Goal: Task Accomplishment & Management: Manage account settings

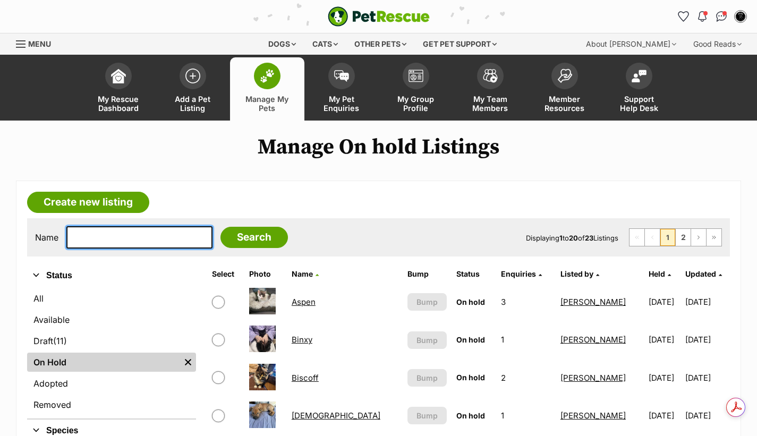
click at [135, 239] on input "text" at bounding box center [139, 237] width 146 height 22
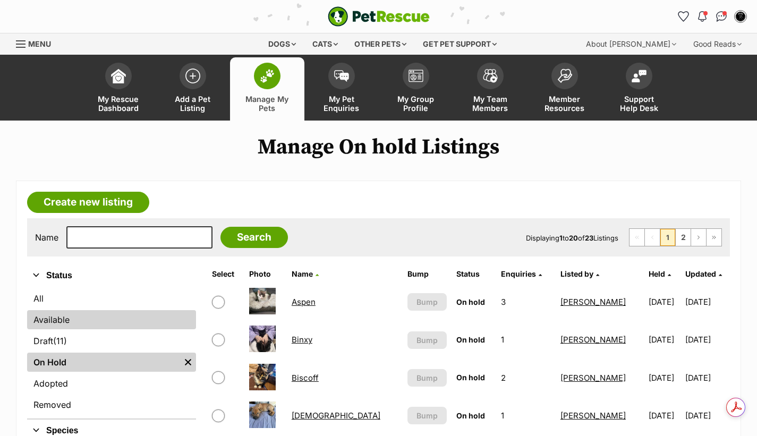
click at [73, 325] on link "Available" at bounding box center [111, 319] width 169 height 19
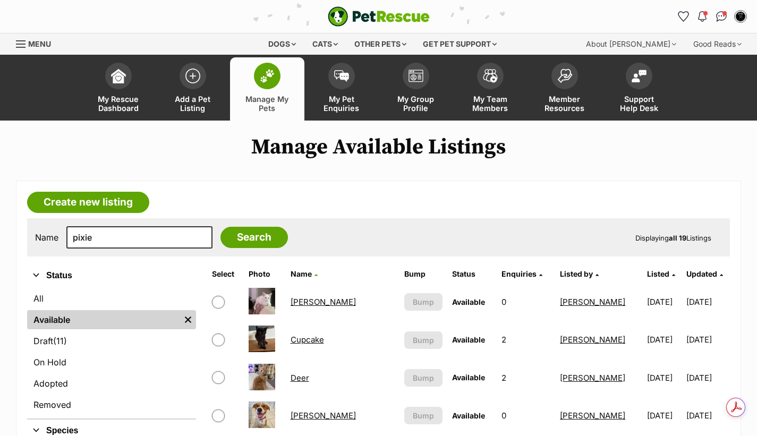
type input "pixie"
click at [220, 227] on input "Search" at bounding box center [253, 237] width 67 height 21
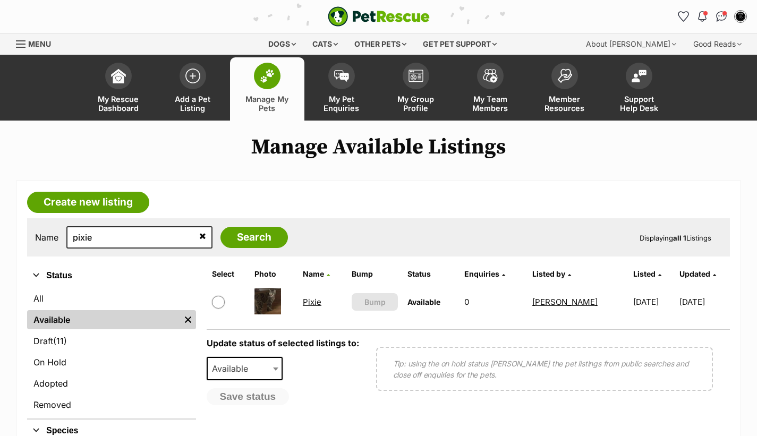
click at [310, 302] on link "Pixie" at bounding box center [312, 302] width 19 height 10
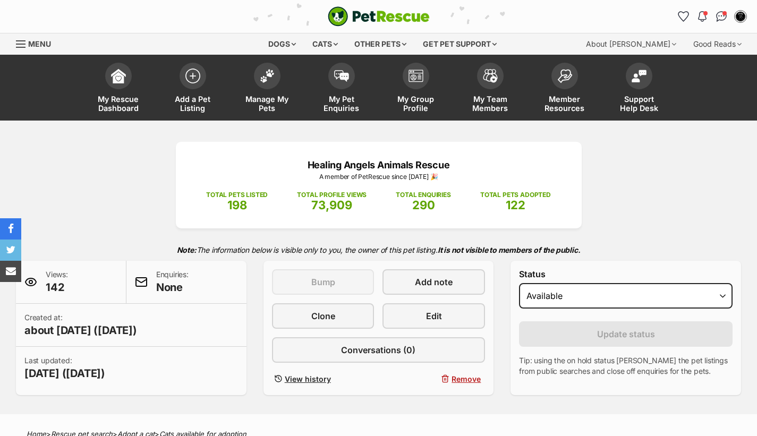
click at [550, 300] on select "Draft Available On hold Adopted" at bounding box center [626, 295] width 214 height 25
select select "on_hold"
click at [519, 283] on select "Draft Available On hold Adopted" at bounding box center [626, 295] width 214 height 25
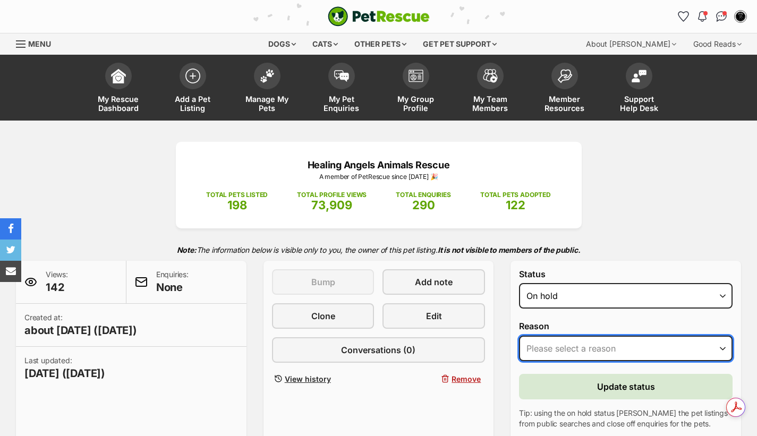
click at [555, 354] on select "Please select a reason Medical reasons Reviewing applications Adoption pending …" at bounding box center [626, 348] width 214 height 25
select select "adoption_pending"
click at [519, 336] on select "Please select a reason Medical reasons Reviewing applications Adoption pending …" at bounding box center [626, 348] width 214 height 25
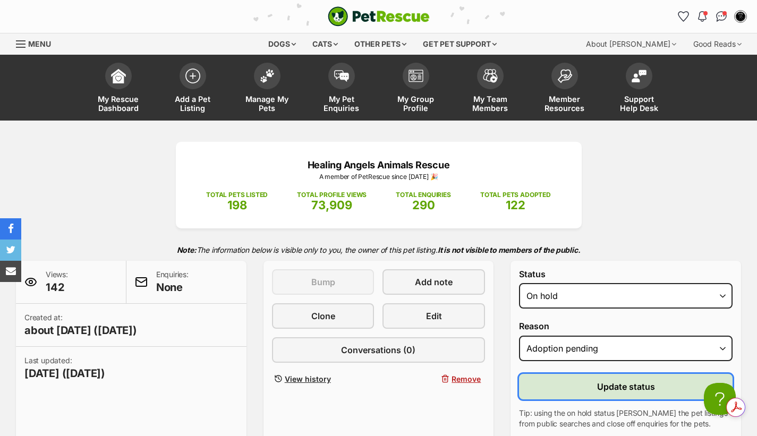
click at [580, 383] on button "Update status" at bounding box center [626, 386] width 214 height 25
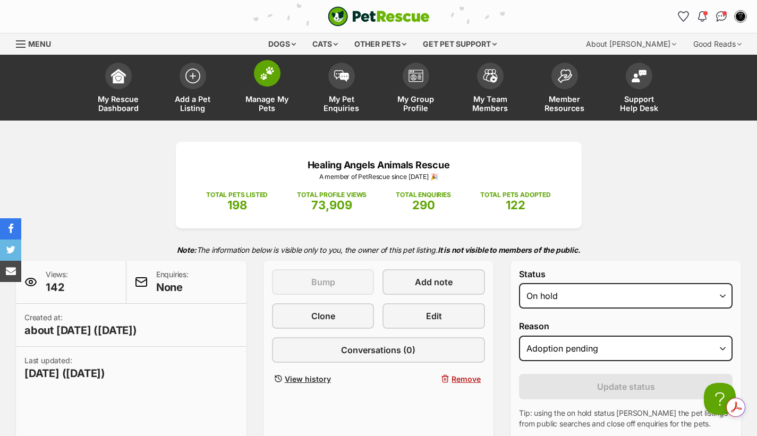
click at [270, 81] on span at bounding box center [267, 73] width 27 height 27
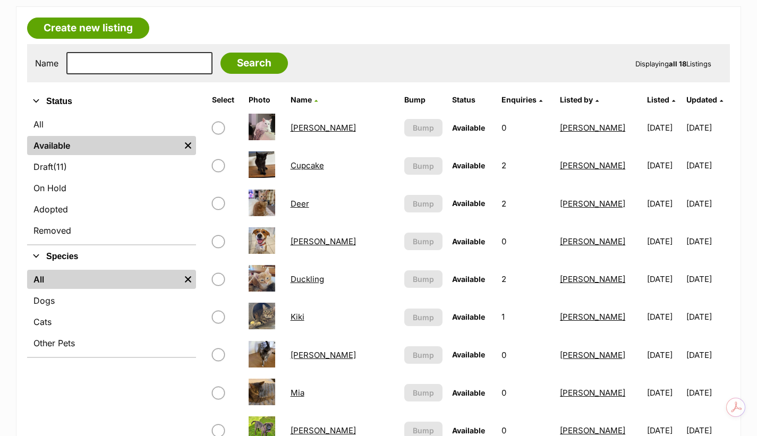
scroll to position [106, 0]
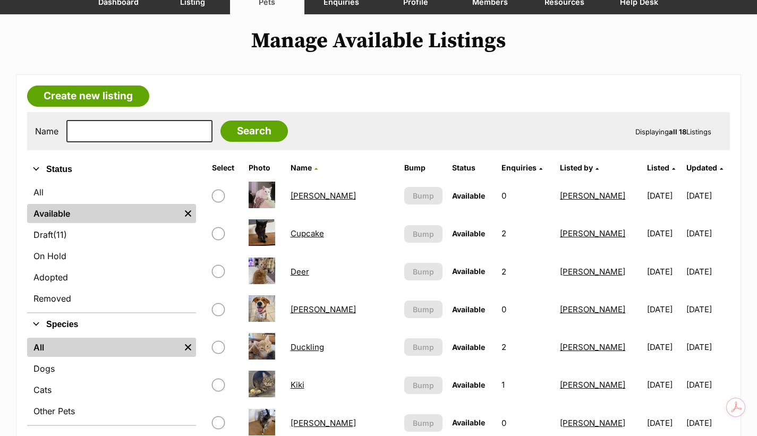
click at [317, 237] on link "Cupcake" at bounding box center [307, 233] width 33 height 10
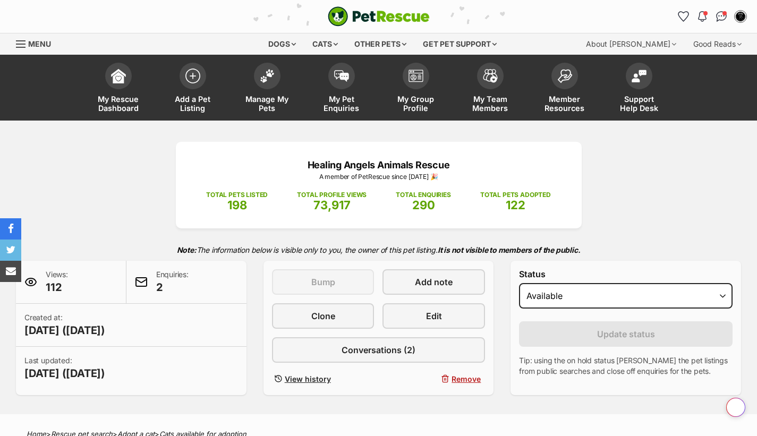
select select "on_hold"
click at [519, 283] on select "Draft - not available as listing has enquires Available On hold Adopted" at bounding box center [626, 295] width 214 height 25
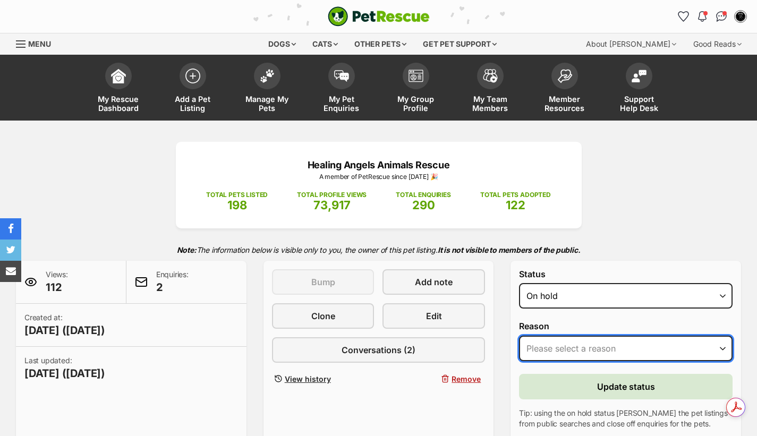
click at [556, 347] on select "Please select a reason Medical reasons Reviewing applications Adoption pending …" at bounding box center [626, 348] width 214 height 25
select select "reviewing_applications"
click at [519, 336] on select "Please select a reason Medical reasons Reviewing applications Adoption pending …" at bounding box center [626, 348] width 214 height 25
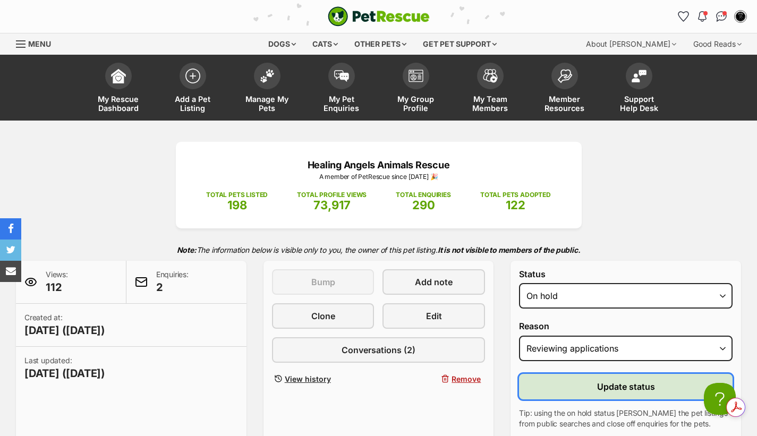
click at [591, 384] on button "Update status" at bounding box center [626, 386] width 214 height 25
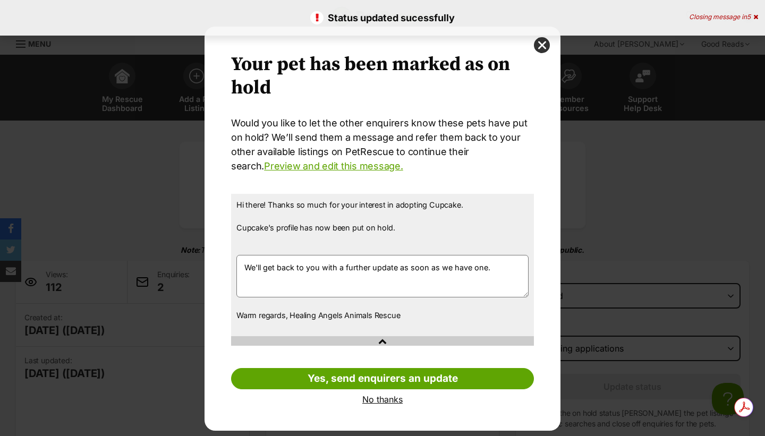
click at [375, 395] on link "No thanks" at bounding box center [382, 400] width 303 height 10
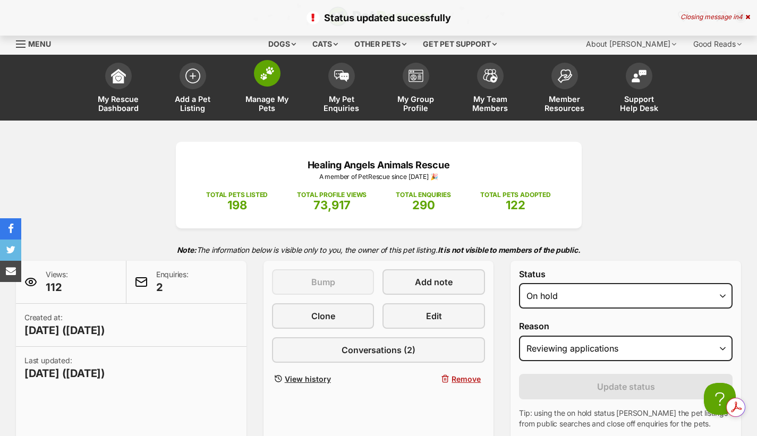
click at [277, 78] on span at bounding box center [267, 73] width 27 height 27
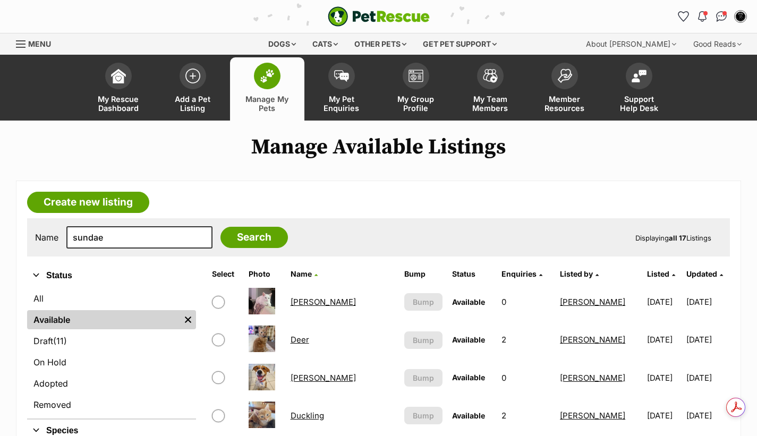
type input "sundae"
click at [220, 227] on input "Search" at bounding box center [253, 237] width 67 height 21
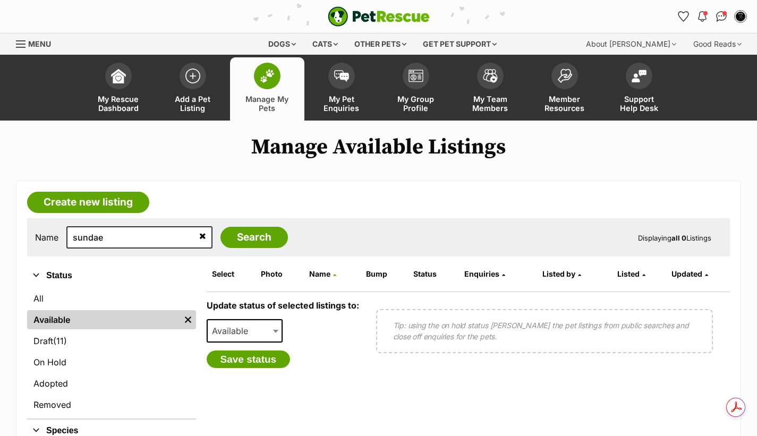
click at [262, 80] on img at bounding box center [267, 76] width 15 height 14
